Goal: Task Accomplishment & Management: Manage account settings

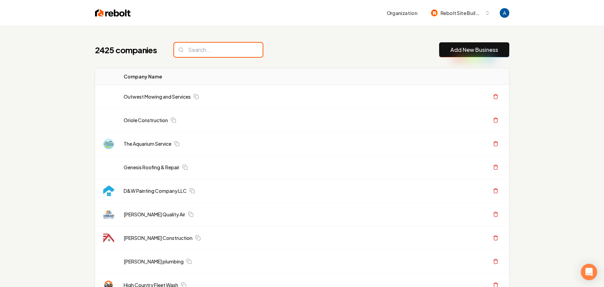
click at [211, 50] on input "search" at bounding box center [218, 50] width 89 height 14
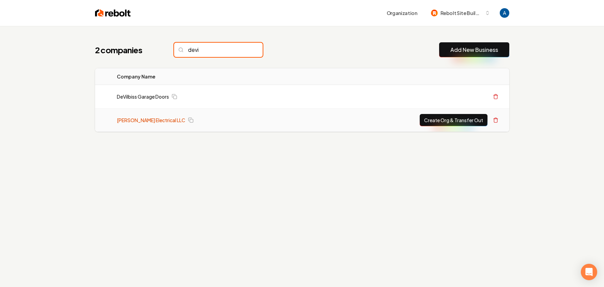
type input "devi"
click at [134, 121] on link "[PERSON_NAME] Electrical LLC" at bounding box center [151, 120] width 69 height 7
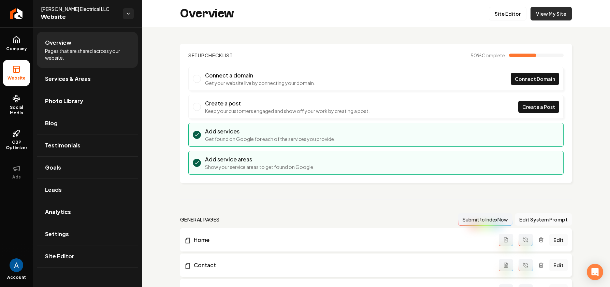
click at [551, 15] on link "View My Site" at bounding box center [550, 14] width 41 height 14
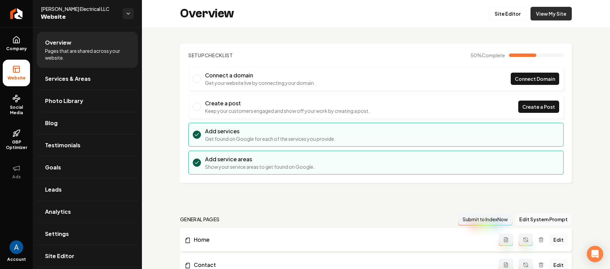
click at [544, 16] on link "View My Site" at bounding box center [550, 14] width 41 height 14
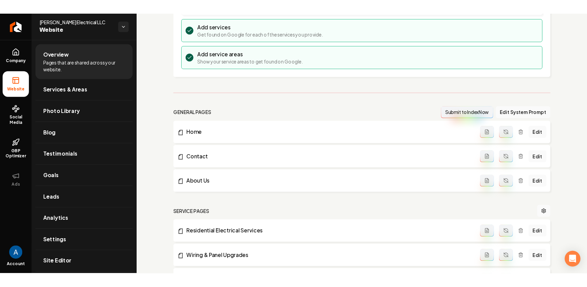
scroll to position [117, 0]
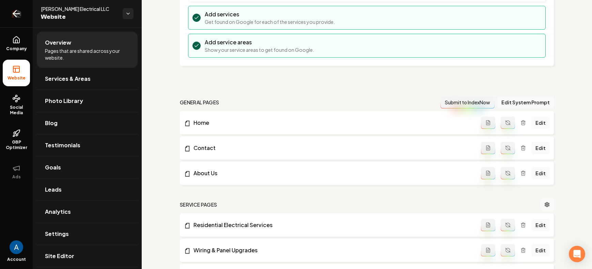
click at [19, 14] on icon "Return to dashboard" at bounding box center [16, 14] width 6 height 0
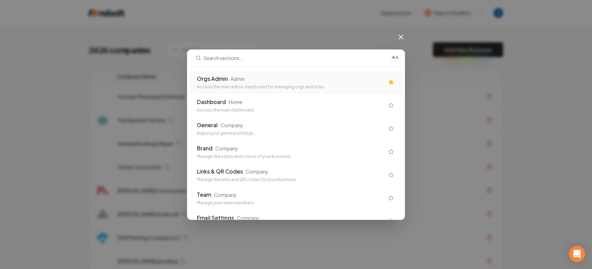
click at [270, 90] on div "Orgs Admin Admin Access the main admin dashboard for managing orgs and sites" at bounding box center [296, 82] width 215 height 23
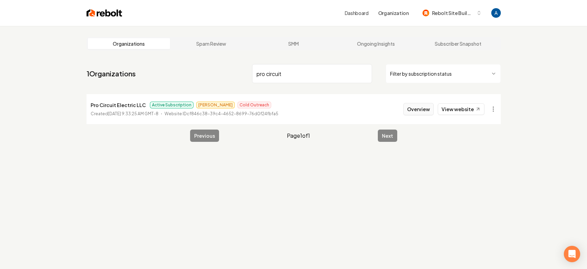
type input "pro circuit"
click at [411, 109] on button "Overview" at bounding box center [419, 109] width 30 height 12
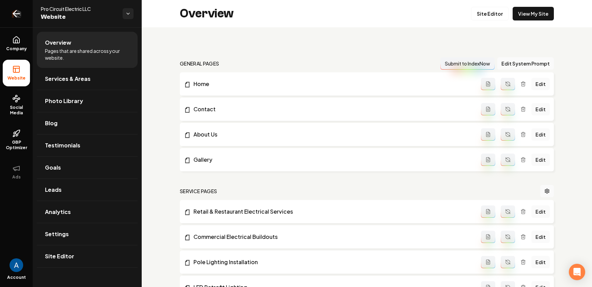
click at [12, 16] on icon "Return to dashboard" at bounding box center [16, 13] width 11 height 11
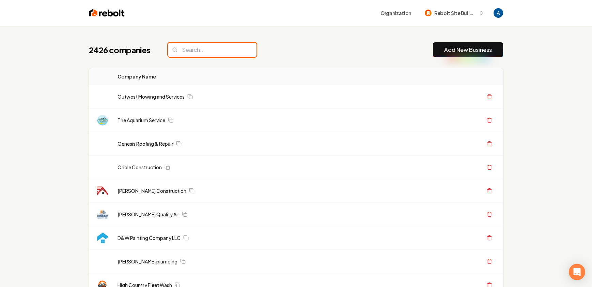
click at [204, 57] on input "search" at bounding box center [212, 50] width 89 height 14
click at [203, 54] on input "search" at bounding box center [212, 50] width 89 height 14
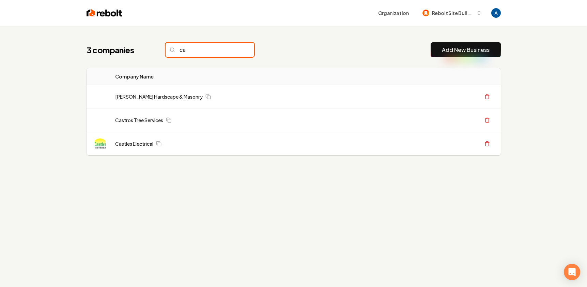
type input "c"
